Goal: Task Accomplishment & Management: Manage account settings

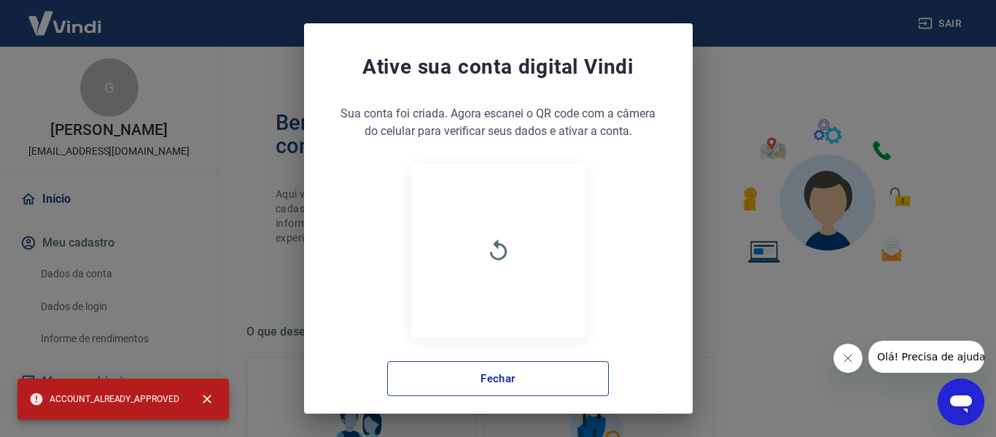
click at [454, 386] on button "Fechar" at bounding box center [498, 378] width 222 height 35
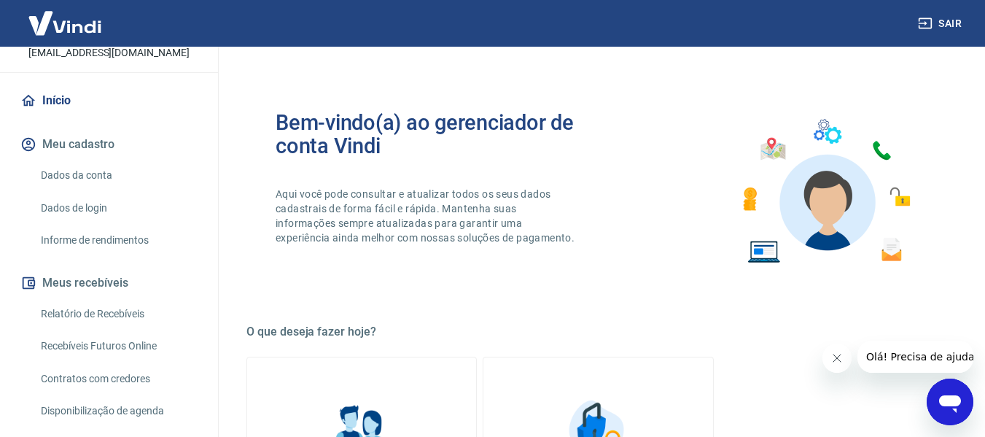
scroll to position [73, 0]
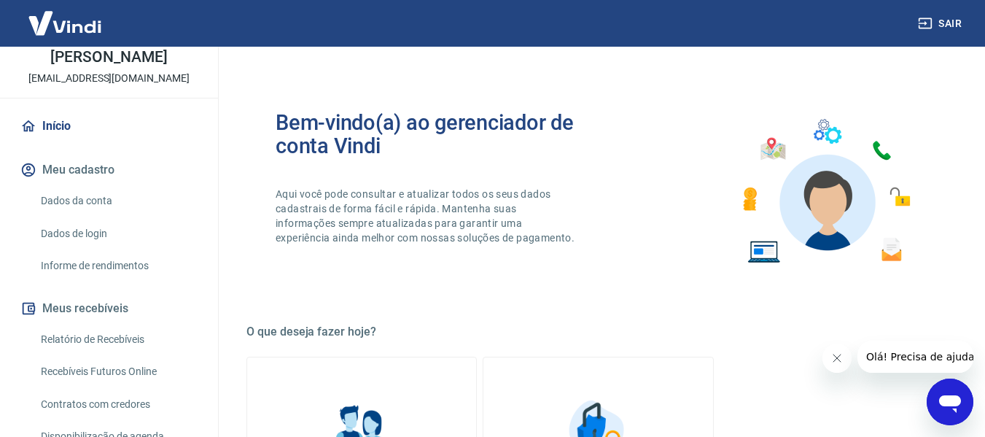
click at [70, 199] on link "Dados da conta" at bounding box center [118, 201] width 166 height 30
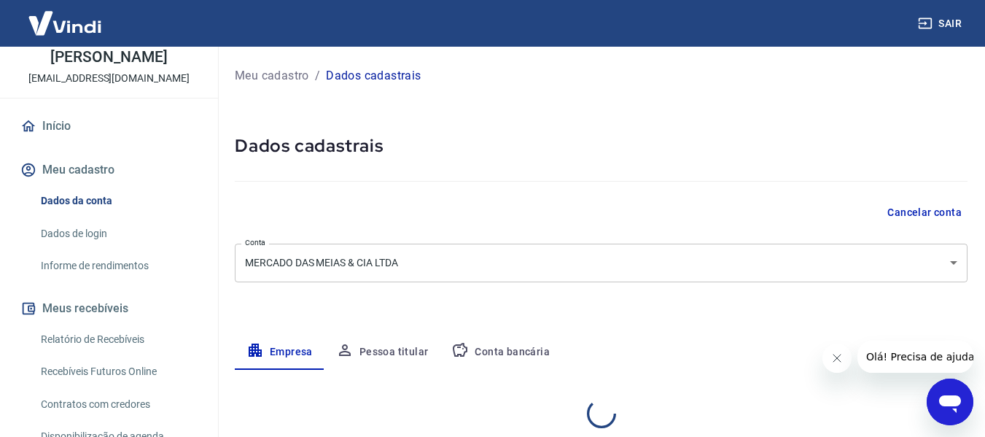
select select "MG"
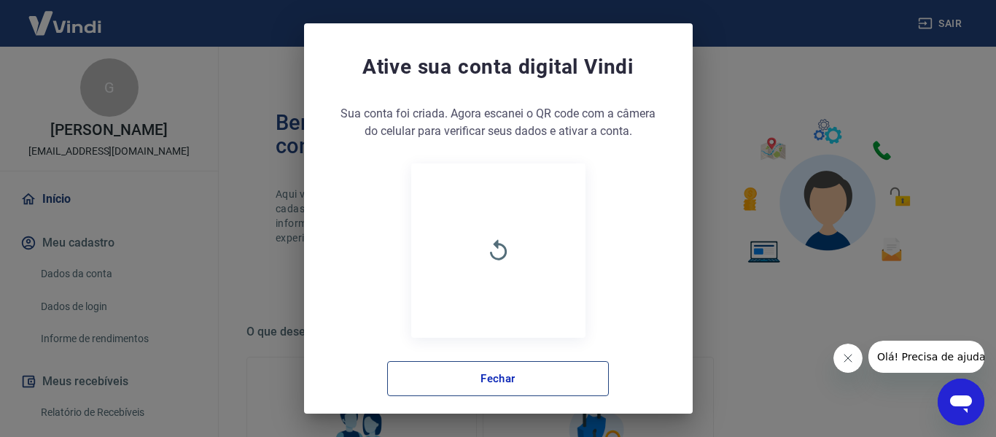
click at [532, 374] on button "Fechar" at bounding box center [498, 378] width 222 height 35
